Goal: Find specific page/section: Find specific page/section

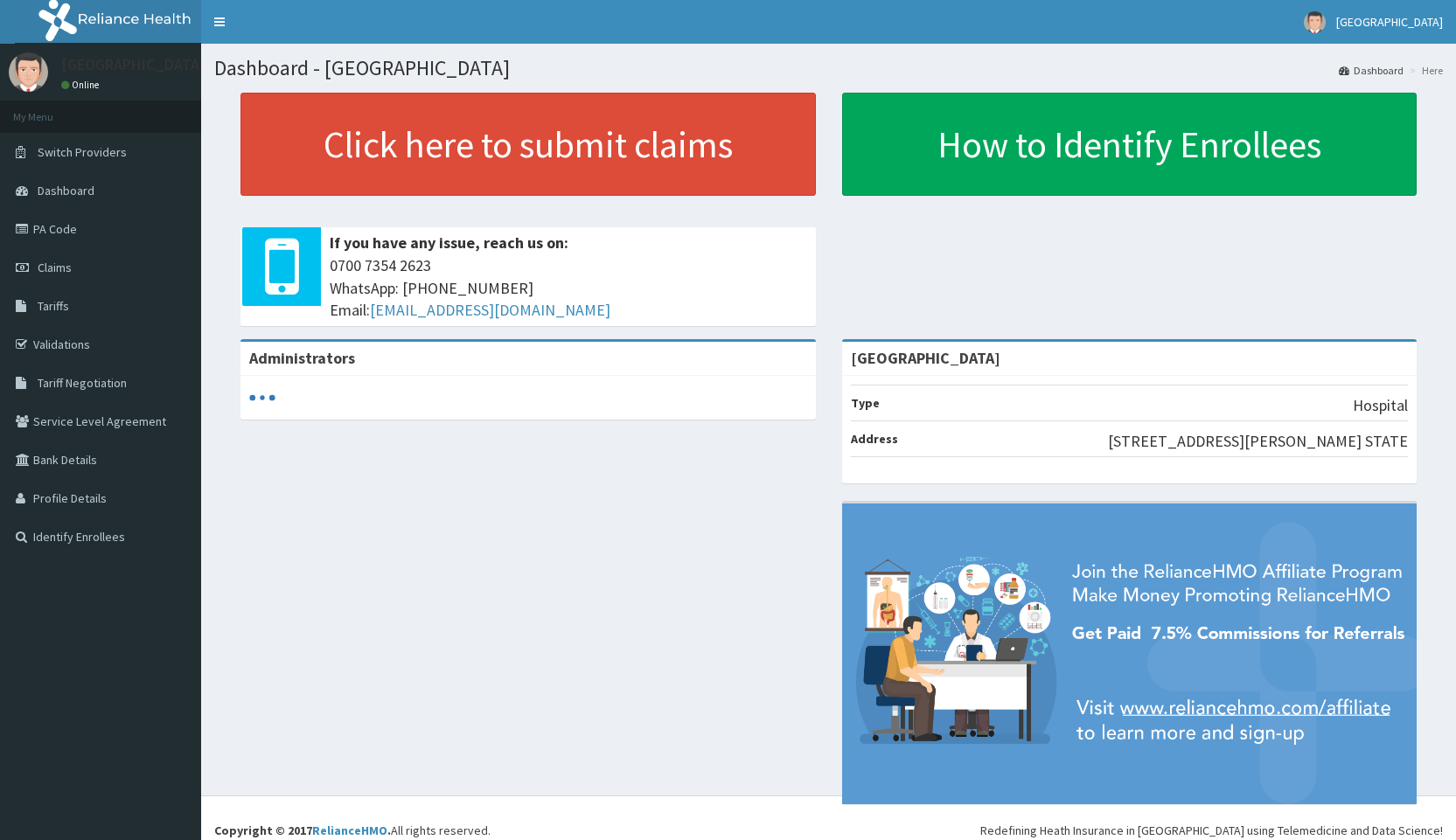
click at [61, 230] on link "PA Code" at bounding box center [101, 230] width 201 height 39
click at [56, 231] on link "PA Code" at bounding box center [101, 230] width 201 height 39
click at [50, 229] on link "PA Code" at bounding box center [101, 230] width 201 height 39
